Goal: Task Accomplishment & Management: Manage account settings

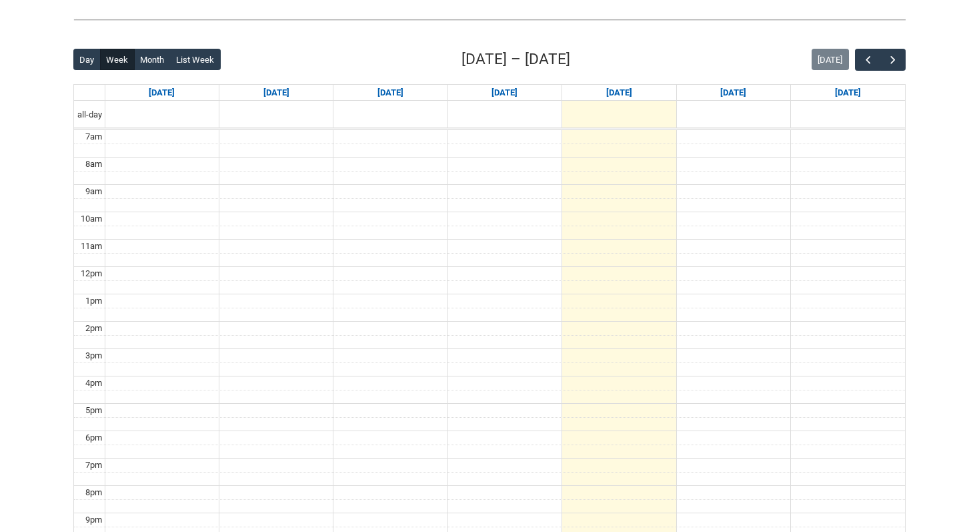
scroll to position [319, 0]
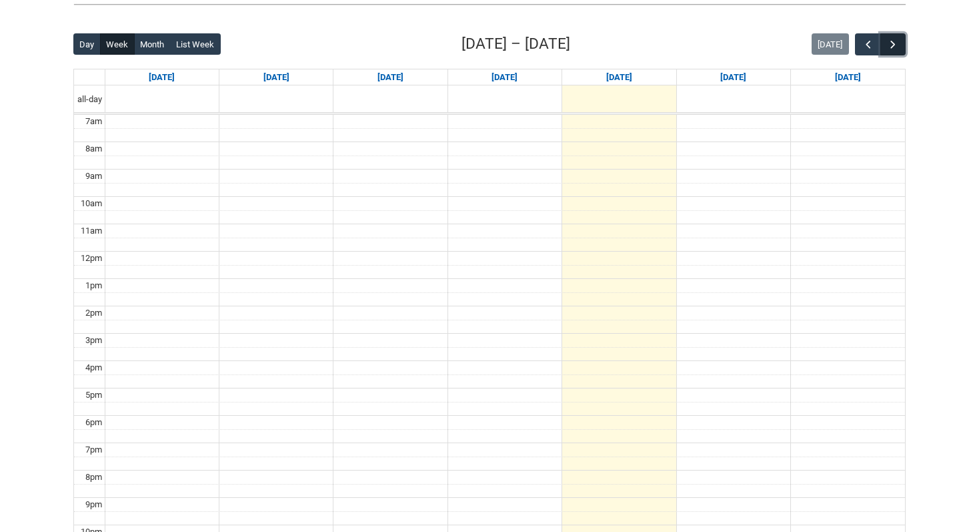
click at [894, 47] on span "button" at bounding box center [892, 44] width 13 height 13
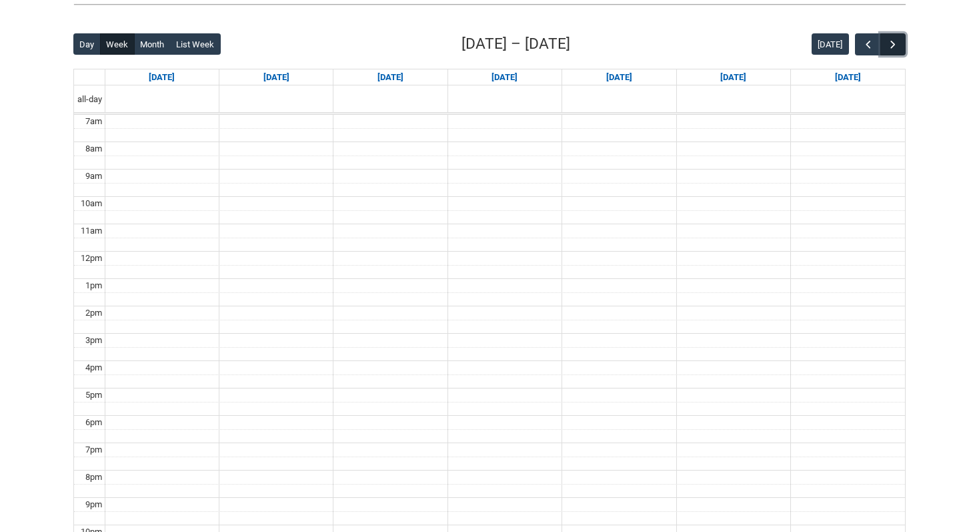
click at [894, 47] on span "button" at bounding box center [892, 44] width 13 height 13
click at [866, 45] on span "button" at bounding box center [868, 44] width 13 height 13
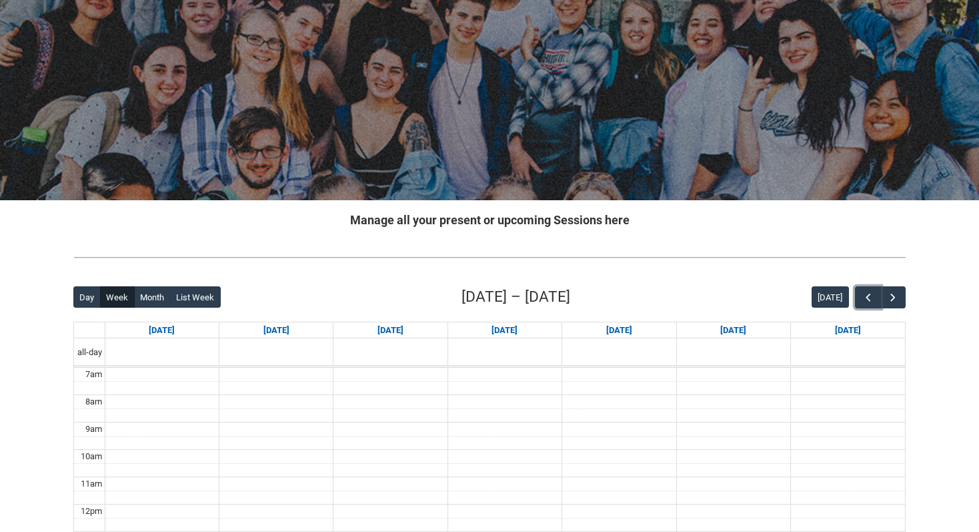
scroll to position [0, 0]
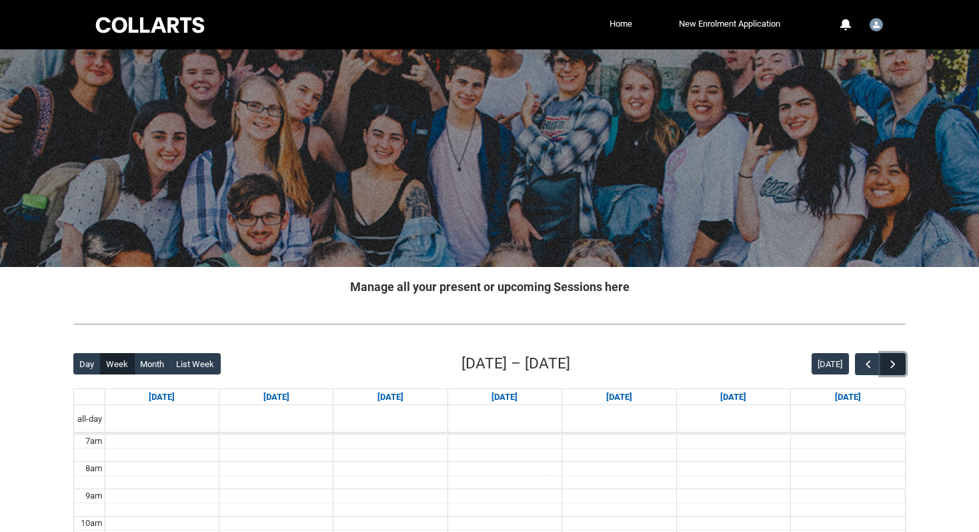
click at [894, 369] on span "button" at bounding box center [892, 363] width 13 height 13
